Goal: Task Accomplishment & Management: Manage account settings

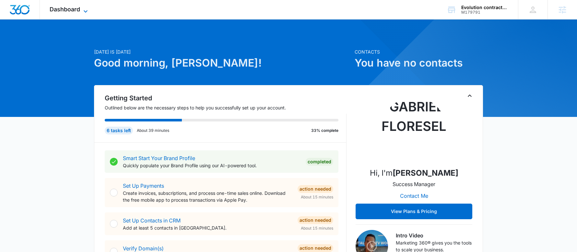
click at [86, 10] on icon at bounding box center [86, 11] width 8 height 8
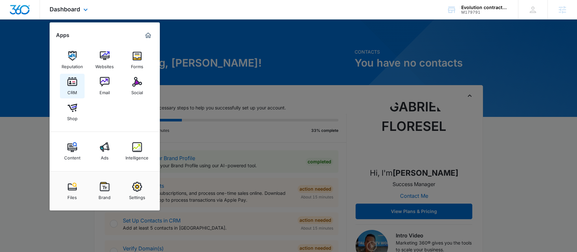
click at [69, 80] on img at bounding box center [72, 82] width 10 height 10
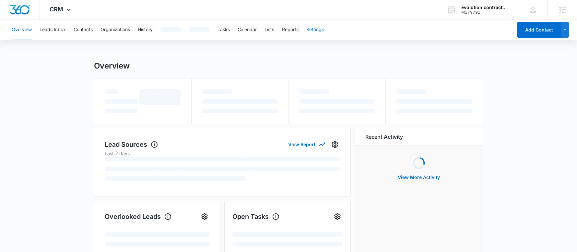
click at [318, 30] on button "Settings" at bounding box center [315, 29] width 18 height 21
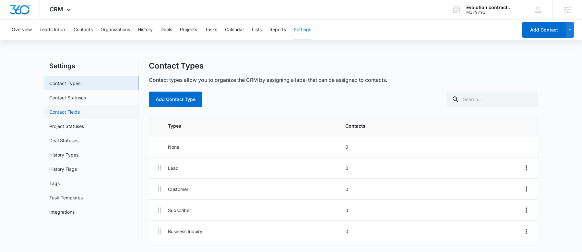
click at [80, 112] on link "Contact Fields" at bounding box center [64, 111] width 30 height 7
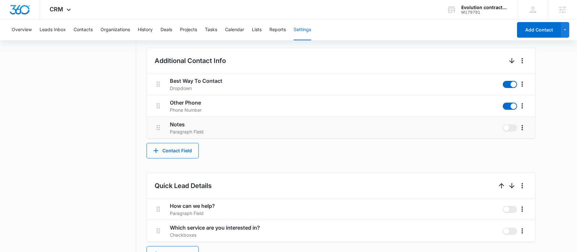
scroll to position [389, 0]
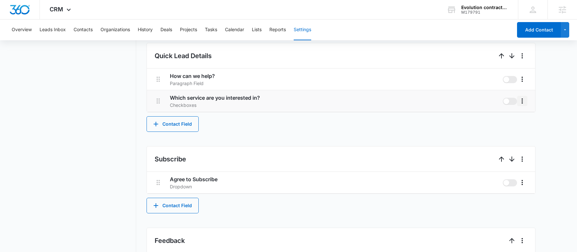
click at [524, 101] on icon "More" at bounding box center [522, 101] width 8 height 8
click at [528, 115] on button "Edit" at bounding box center [535, 119] width 37 height 10
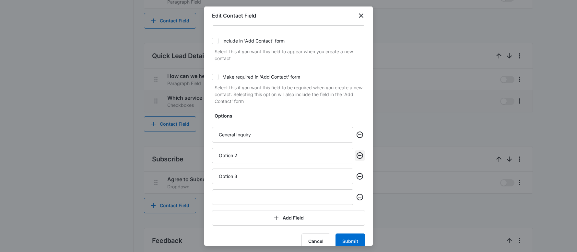
scroll to position [77, 0]
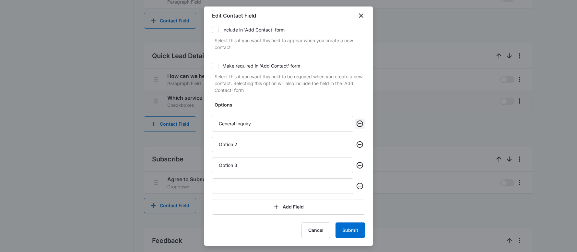
click at [358, 126] on icon "Remove" at bounding box center [360, 124] width 8 height 8
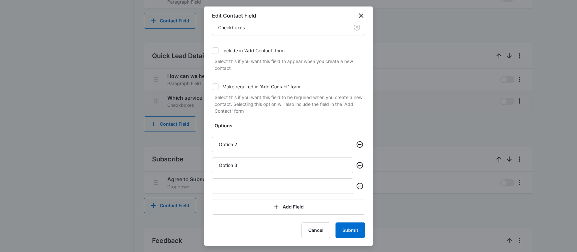
scroll to position [56, 0]
click at [356, 150] on div "Option 2" at bounding box center [288, 144] width 153 height 16
click at [358, 148] on icon "Remove" at bounding box center [360, 144] width 8 height 8
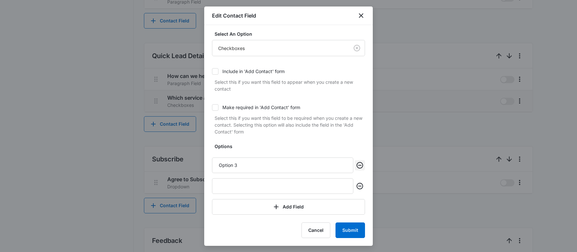
click at [356, 168] on icon "Remove" at bounding box center [360, 165] width 8 height 8
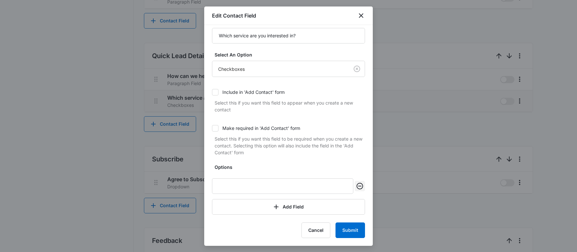
scroll to position [14, 0]
click at [357, 186] on icon "Remove" at bounding box center [360, 186] width 6 height 6
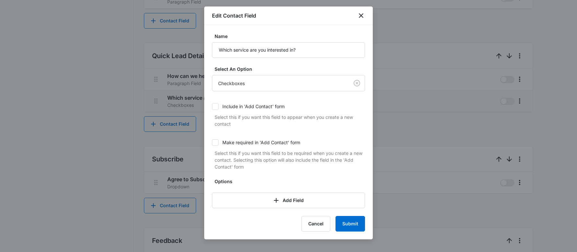
scroll to position [0, 0]
click at [263, 199] on button "Add Field" at bounding box center [288, 200] width 153 height 16
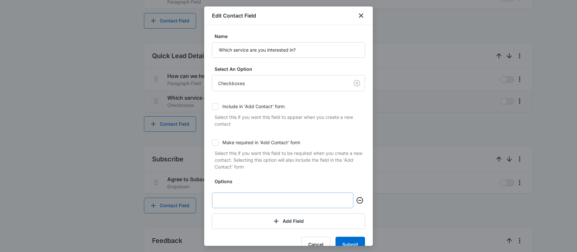
click at [263, 199] on input "text" at bounding box center [282, 200] width 141 height 16
type input "Home Remodeling"
click at [309, 216] on button "Add Field" at bounding box center [288, 221] width 153 height 16
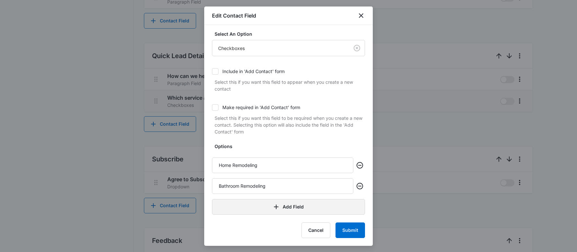
type input "Bathroom Remodeling"
click at [279, 208] on button "Add Field" at bounding box center [288, 207] width 153 height 16
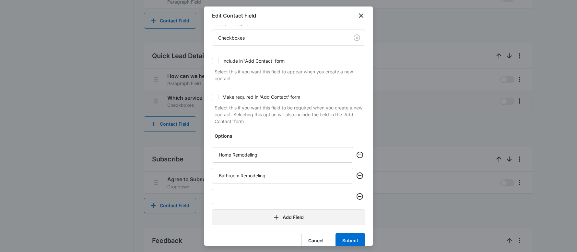
scroll to position [56, 0]
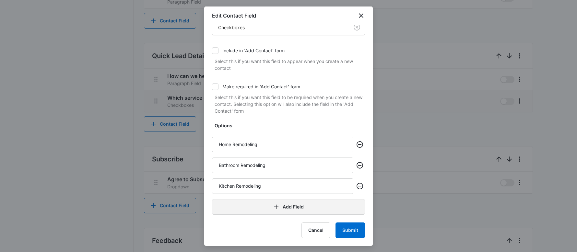
type input "Kitchen Remodeling"
click at [276, 203] on button "Add Field" at bounding box center [288, 207] width 153 height 16
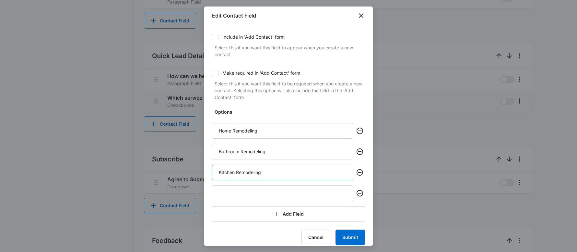
scroll to position [77, 0]
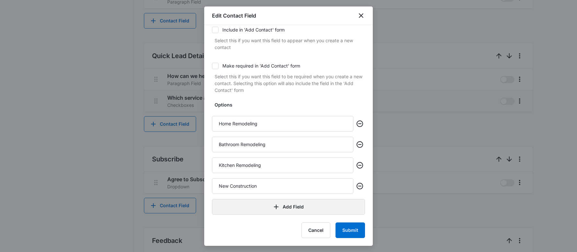
type input "New Construction"
click at [308, 208] on button "Add Field" at bounding box center [288, 207] width 153 height 16
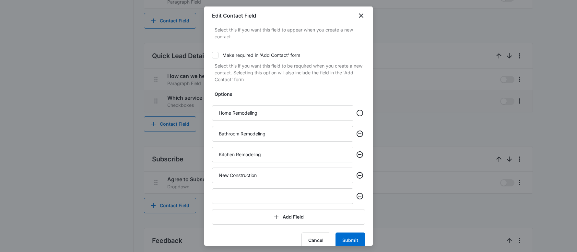
scroll to position [97, 0]
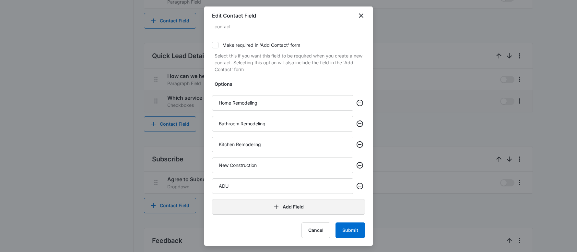
type input "ADU"
click at [273, 205] on icon "button" at bounding box center [276, 207] width 8 height 8
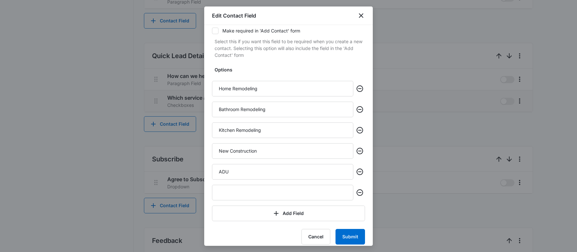
scroll to position [118, 0]
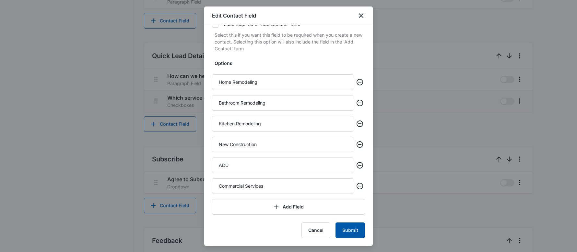
type input "Commercial Services"
click at [342, 233] on button "Submit" at bounding box center [351, 230] width 30 height 16
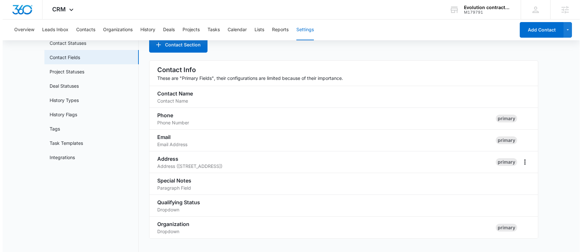
scroll to position [0, 0]
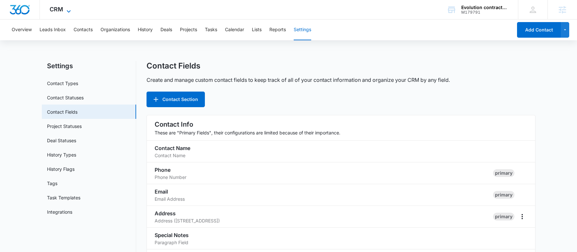
click at [67, 9] on icon at bounding box center [69, 11] width 8 height 8
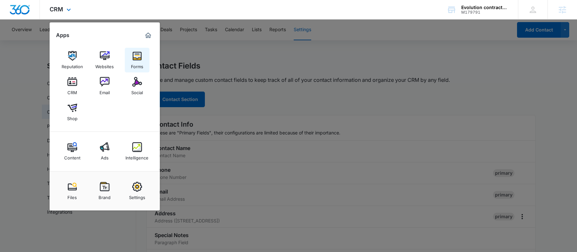
click at [135, 57] on img at bounding box center [137, 56] width 10 height 10
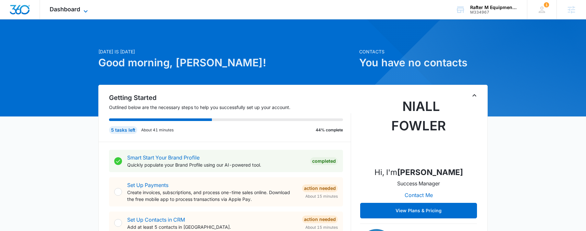
click at [67, 8] on span "Dashboard" at bounding box center [65, 9] width 30 height 7
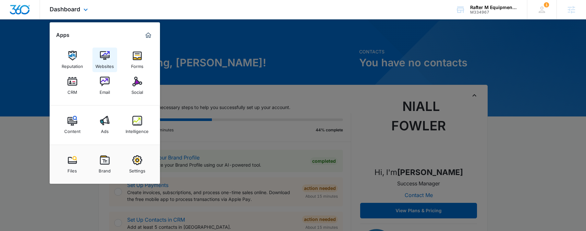
drag, startPoint x: 115, startPoint y: 63, endPoint x: 102, endPoint y: 56, distance: 14.8
click at [89, 8] on icon at bounding box center [86, 11] width 8 height 8
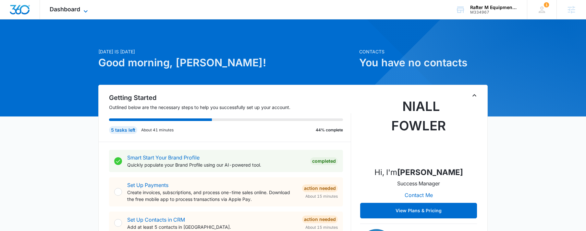
click at [89, 8] on icon at bounding box center [86, 11] width 8 height 8
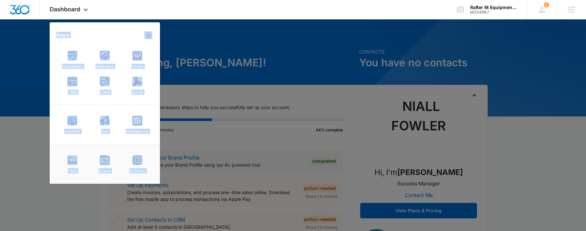
click at [132, 165] on link "Settings" at bounding box center [137, 164] width 25 height 25
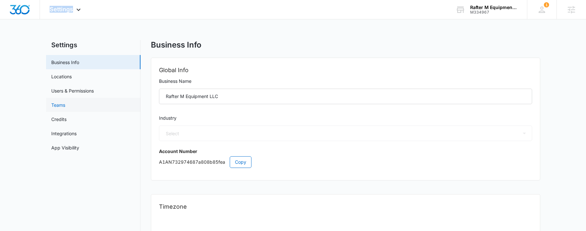
select select "12"
select select "US"
select select "America/[GEOGRAPHIC_DATA]"
click at [76, 91] on link "Users & Permissions" at bounding box center [72, 91] width 42 height 7
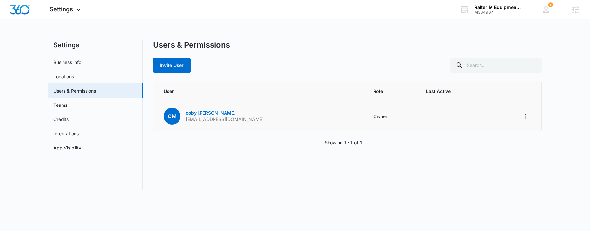
drag, startPoint x: 250, startPoint y: 121, endPoint x: 270, endPoint y: 119, distance: 20.5
click at [266, 120] on td "cm coby mcmorries raftermequip@gmail.com" at bounding box center [259, 116] width 212 height 30
click at [271, 119] on td "cm coby mcmorries raftermequip@gmail.com" at bounding box center [259, 116] width 212 height 30
click at [25, 7] on img "Dashboard" at bounding box center [19, 10] width 21 height 10
